Goal: Check status

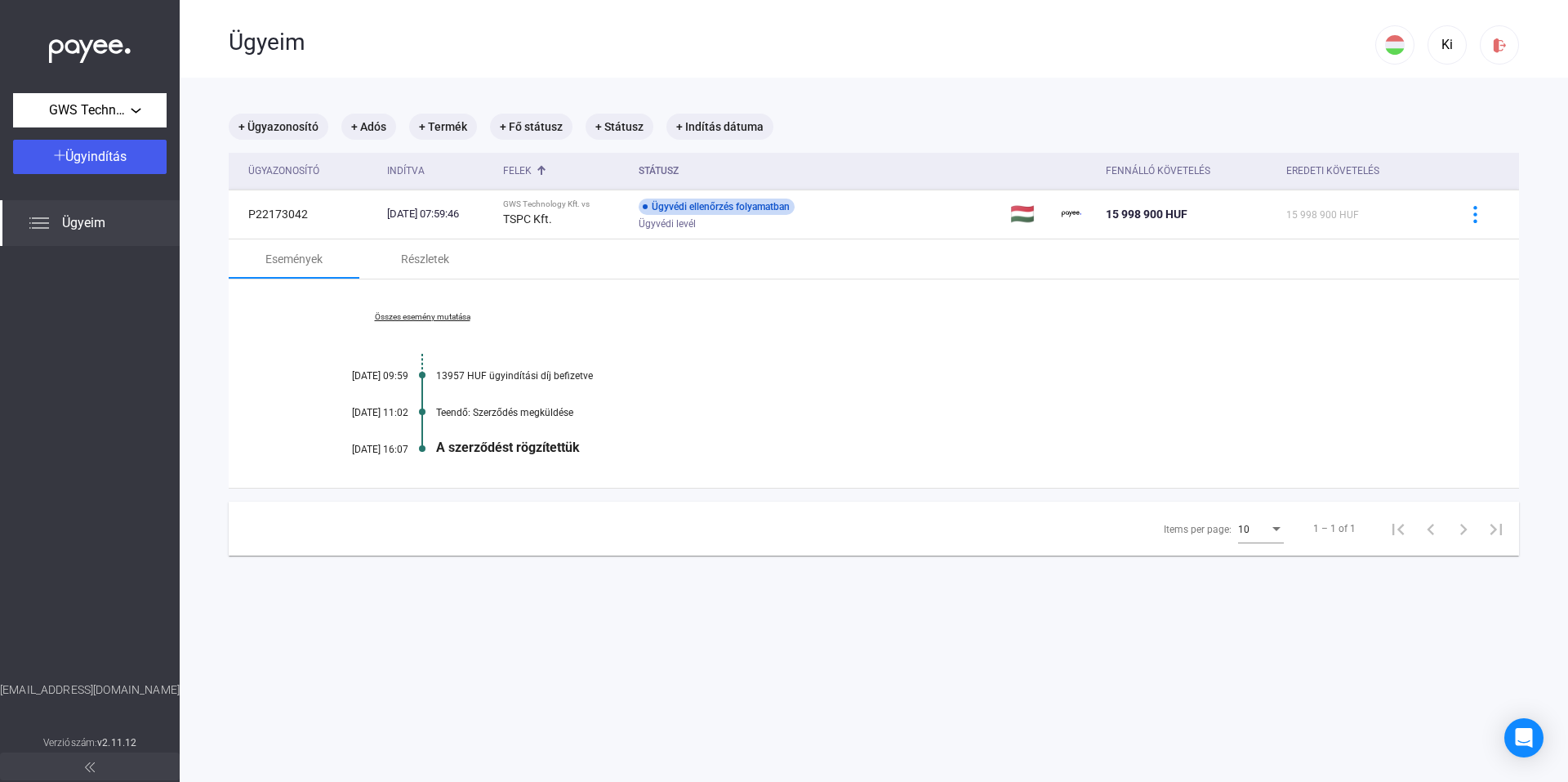
click at [676, 421] on div "Összes esemény mutatása [DATE] 09:59 13957 HUF ügyindítási díj befizetve [DATE]…" at bounding box center [874, 383] width 1291 height 208
click at [92, 116] on span "GWS Technology Kft." at bounding box center [90, 110] width 81 height 20
click at [99, 140] on span "GWS Technology Kft." at bounding box center [80, 147] width 106 height 20
click at [1202, 320] on div "Összes esemény mutatása [DATE] 09:59 13957 HUF ügyindítási díj befizetve [DATE]…" at bounding box center [874, 383] width 1291 height 208
click at [1437, 46] on div "Ki" at bounding box center [1447, 44] width 27 height 20
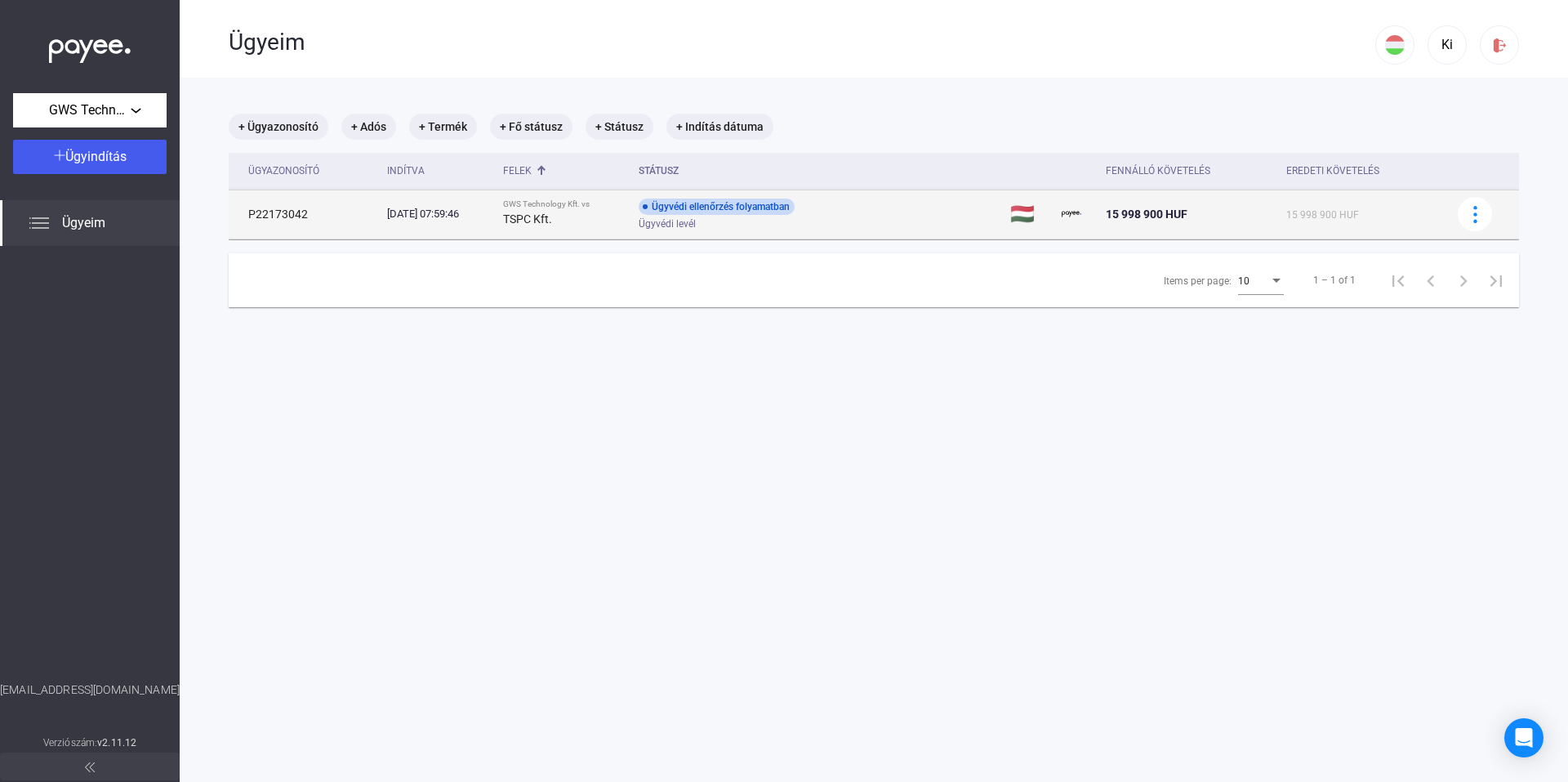
click at [757, 206] on div "Ügyvédi ellenőrzés folyamatban" at bounding box center [717, 206] width 156 height 16
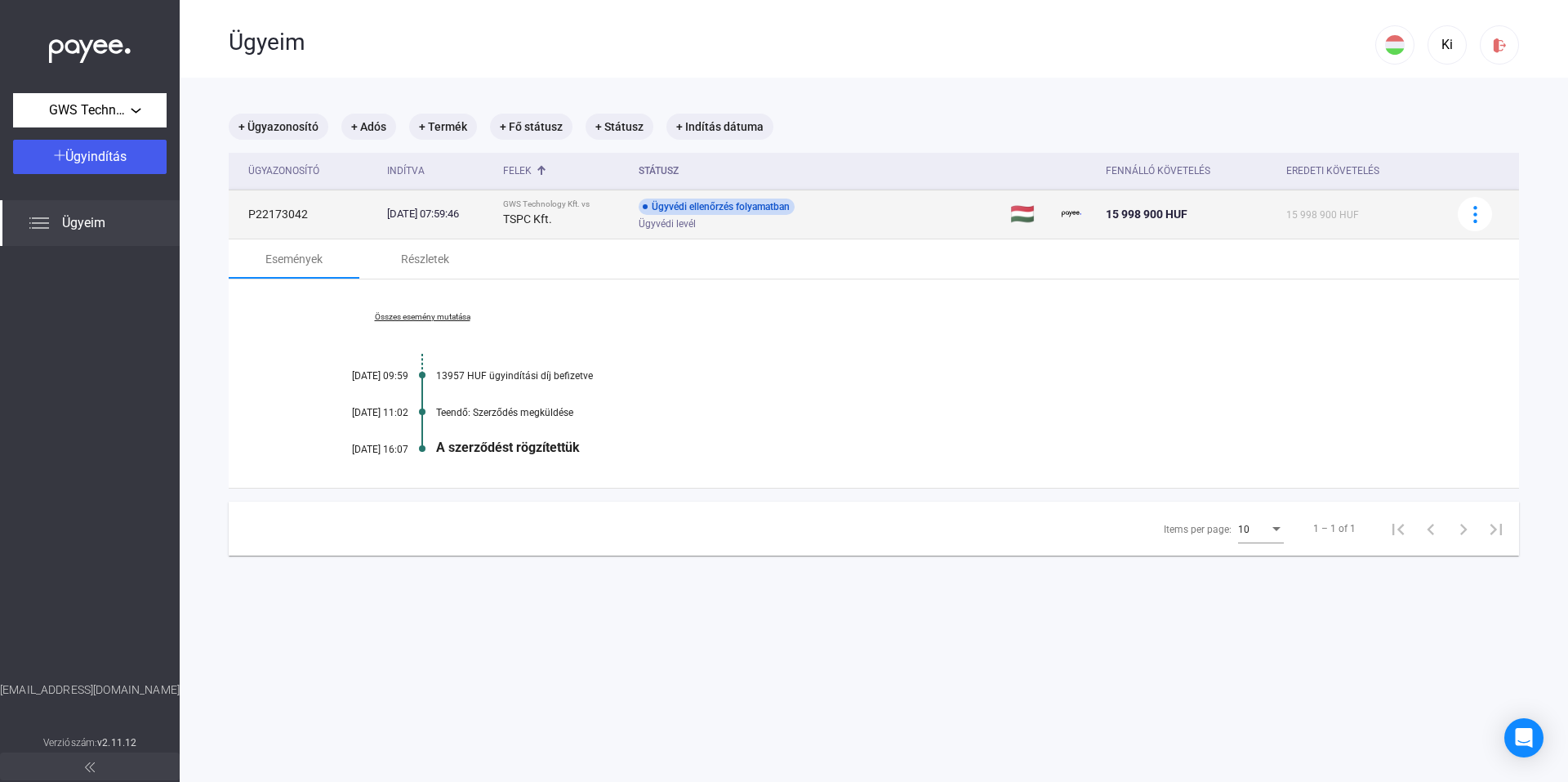
click at [682, 232] on span "Ügyvédi levél" at bounding box center [668, 223] width 57 height 20
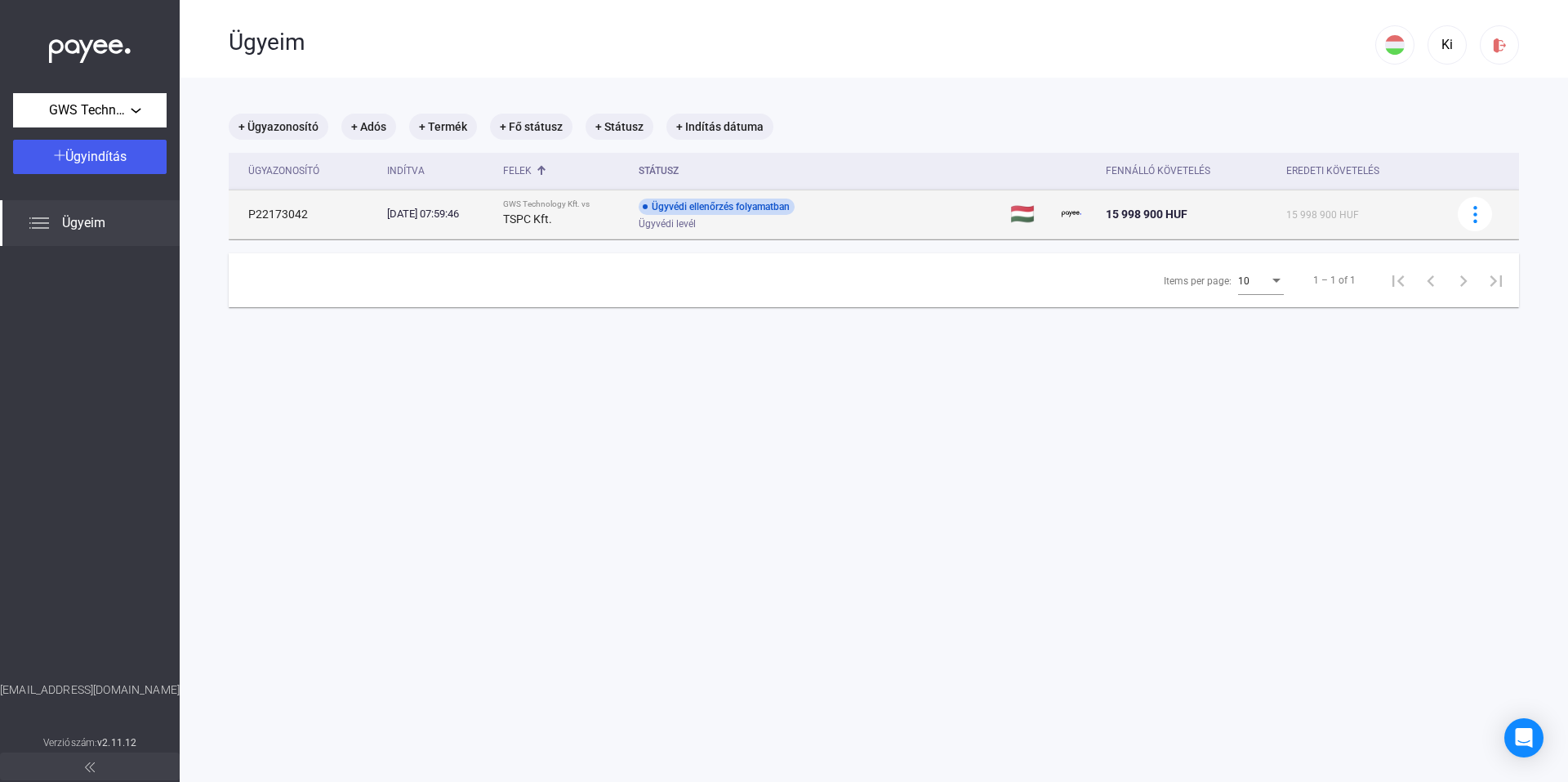
click at [682, 232] on span "Ügyvédi levél" at bounding box center [668, 223] width 57 height 20
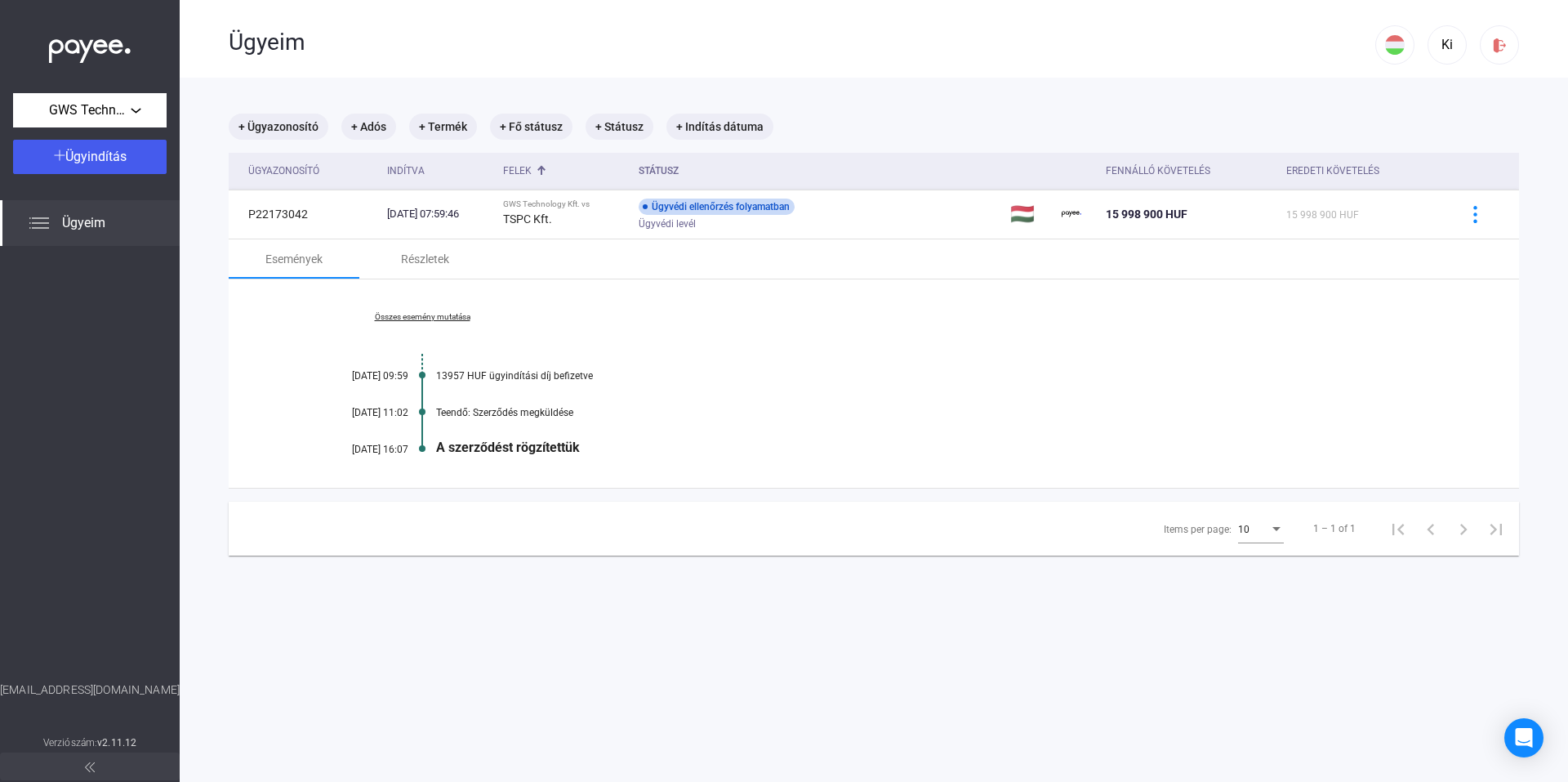
click at [441, 315] on link "Összes esemény mutatása" at bounding box center [422, 317] width 223 height 9
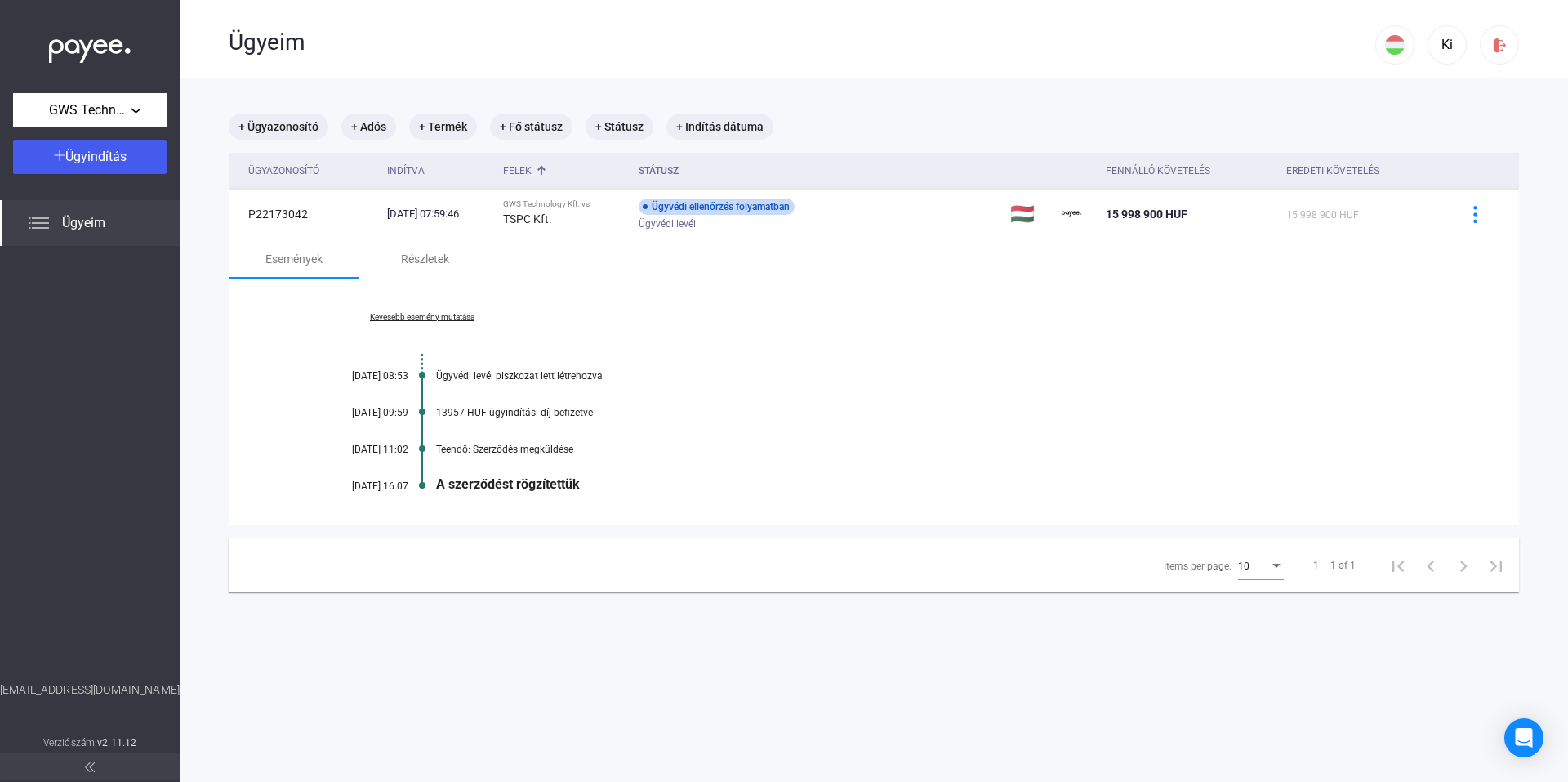
click at [555, 485] on div "A szerződést rögzítettük" at bounding box center [937, 484] width 1002 height 15
